Goal: Task Accomplishment & Management: Manage account settings

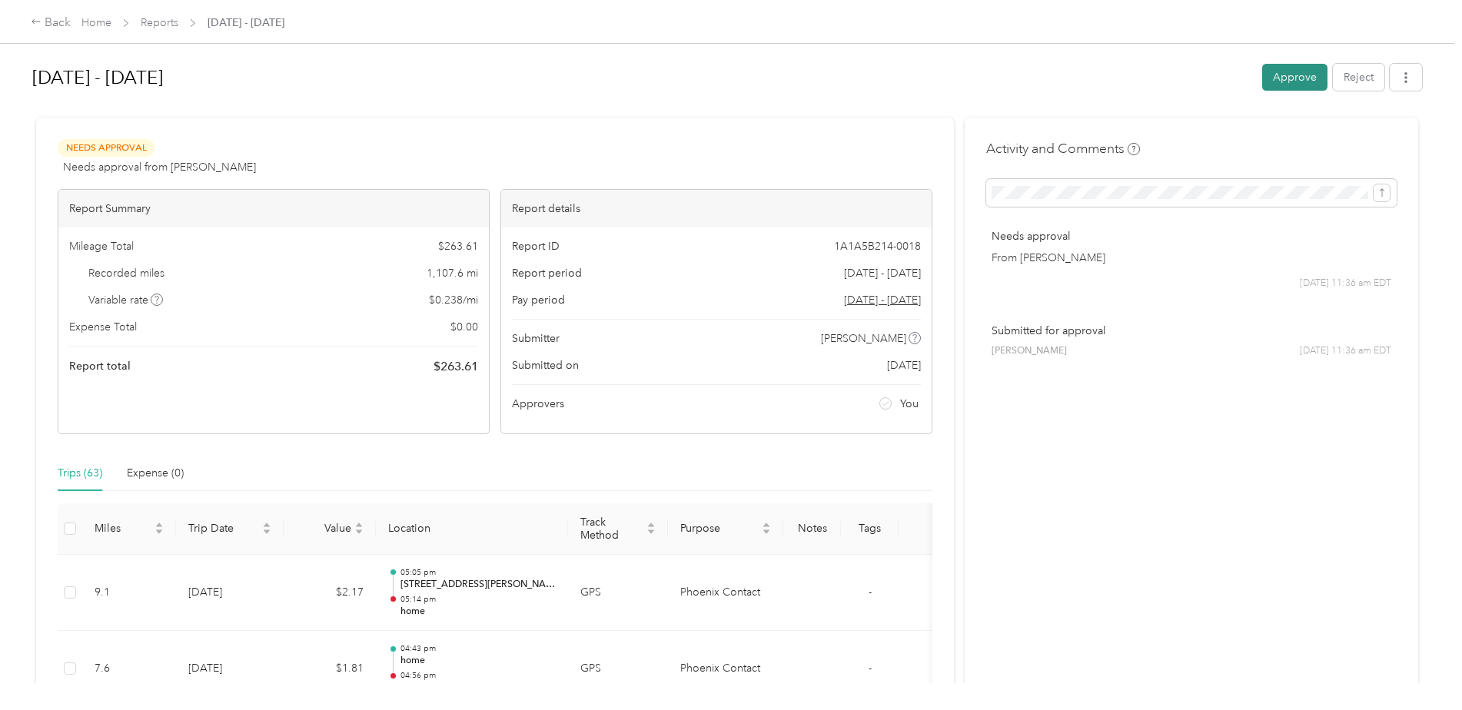
click at [1292, 88] on button "Approve" at bounding box center [1295, 77] width 65 height 27
